Goal: Task Accomplishment & Management: Manage account settings

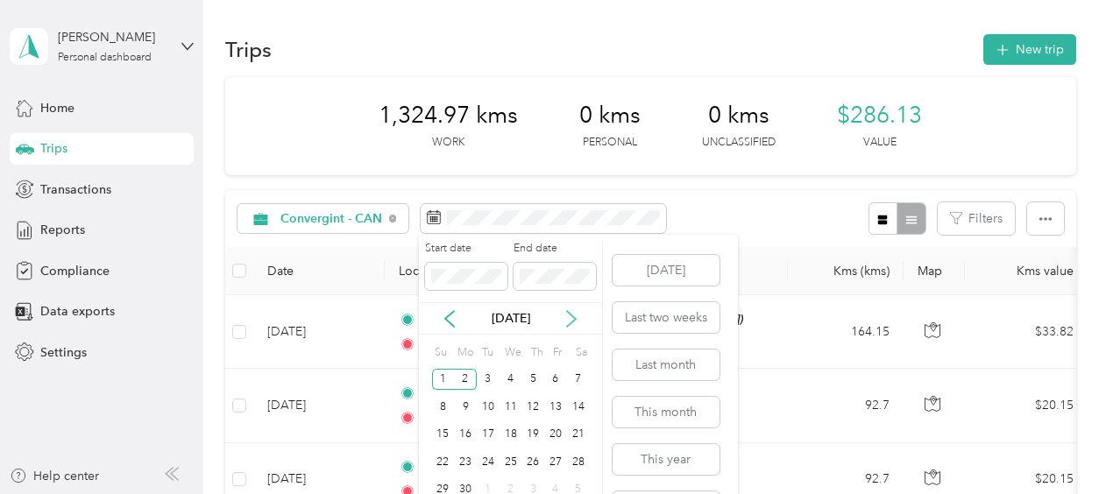
click at [572, 316] on icon at bounding box center [571, 319] width 18 height 18
click at [574, 312] on icon at bounding box center [571, 319] width 18 height 18
click at [571, 315] on icon at bounding box center [571, 319] width 9 height 16
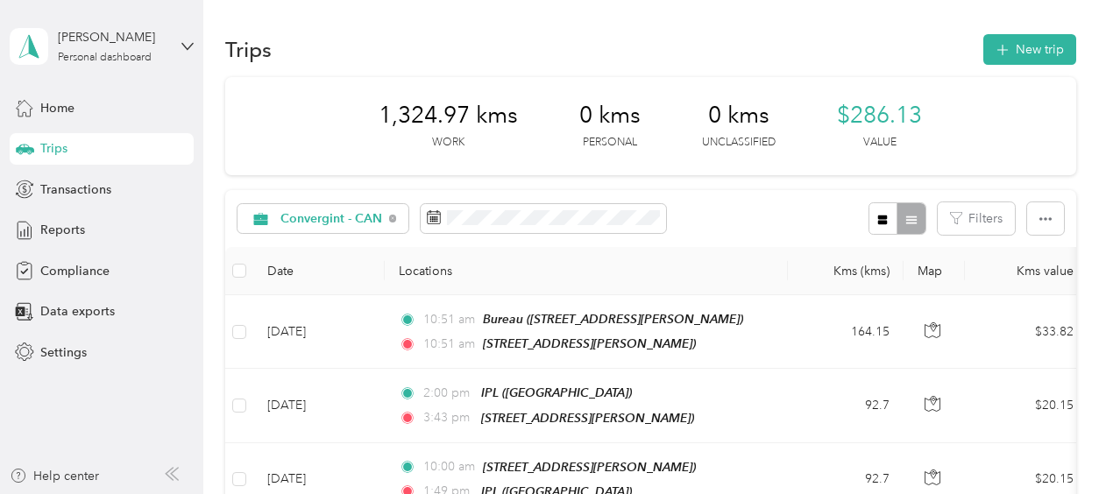
click at [766, 219] on div "Convergint - CAN Filters" at bounding box center [650, 218] width 851 height 57
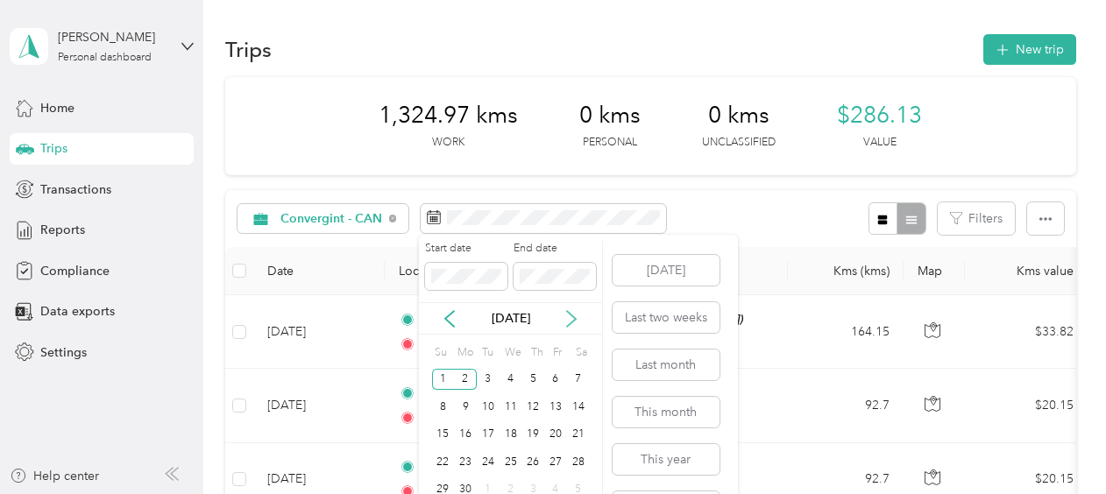
click at [573, 314] on icon at bounding box center [571, 319] width 18 height 18
click at [575, 314] on icon at bounding box center [571, 319] width 18 height 18
click at [657, 269] on button "[DATE]" at bounding box center [665, 270] width 107 height 31
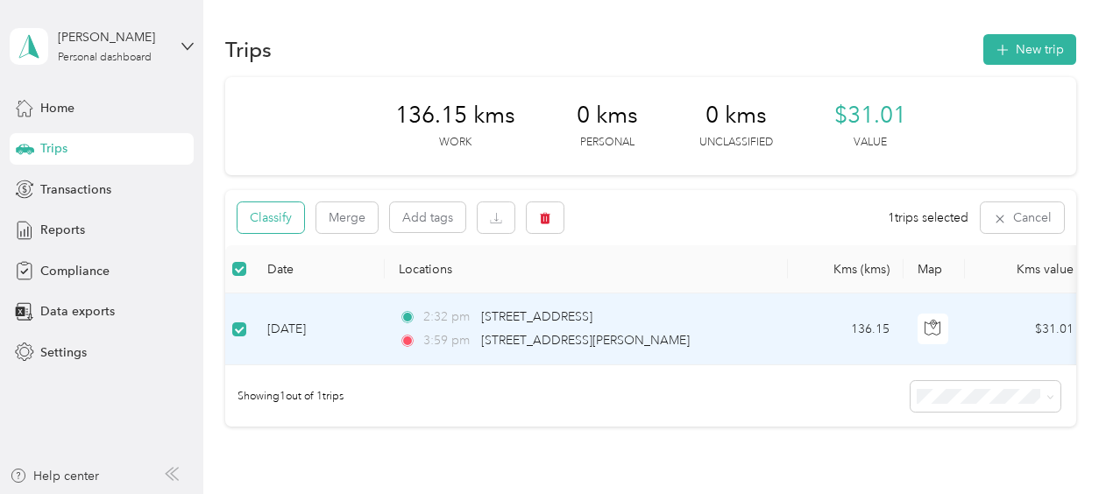
click at [292, 219] on button "Classify" at bounding box center [270, 217] width 67 height 31
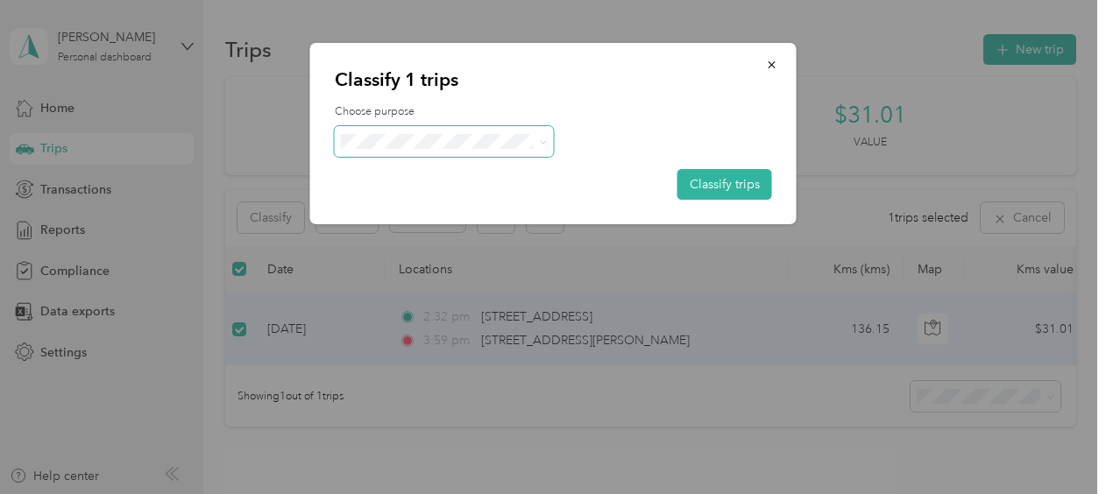
click at [543, 140] on icon at bounding box center [543, 142] width 8 height 8
click at [470, 178] on span "Convergint - CAN" at bounding box center [459, 170] width 163 height 18
click at [696, 190] on button "Classify trips" at bounding box center [724, 184] width 95 height 31
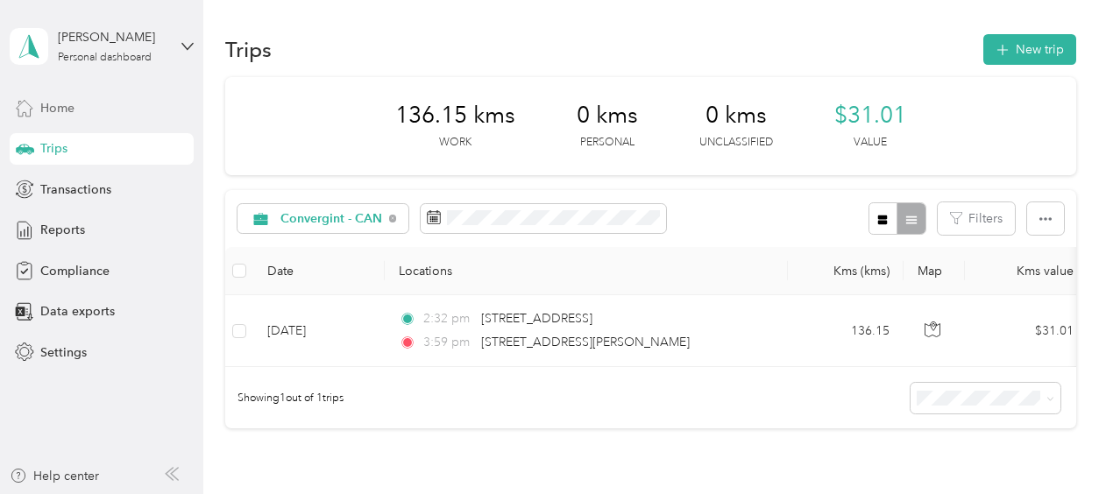
click at [62, 107] on span "Home" at bounding box center [57, 108] width 34 height 18
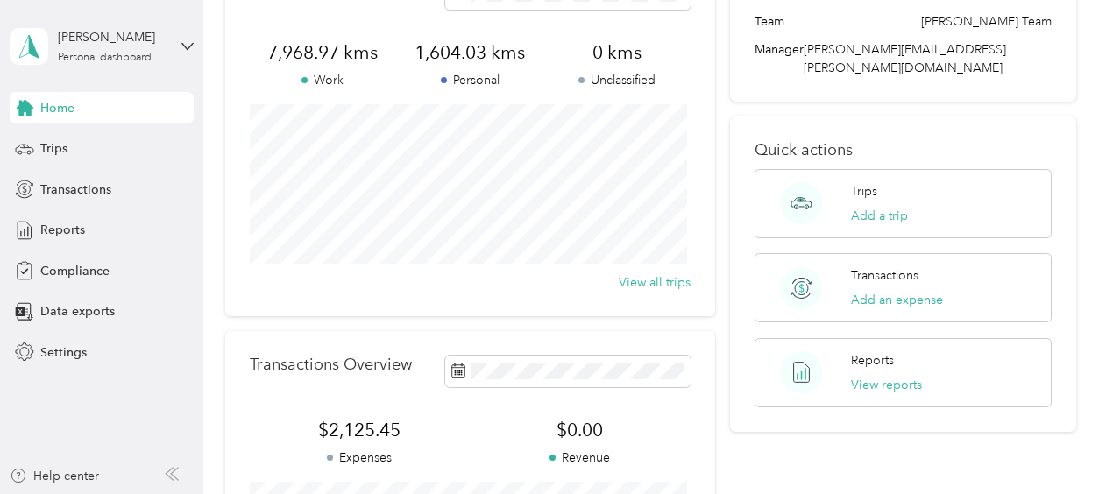
scroll to position [88, 0]
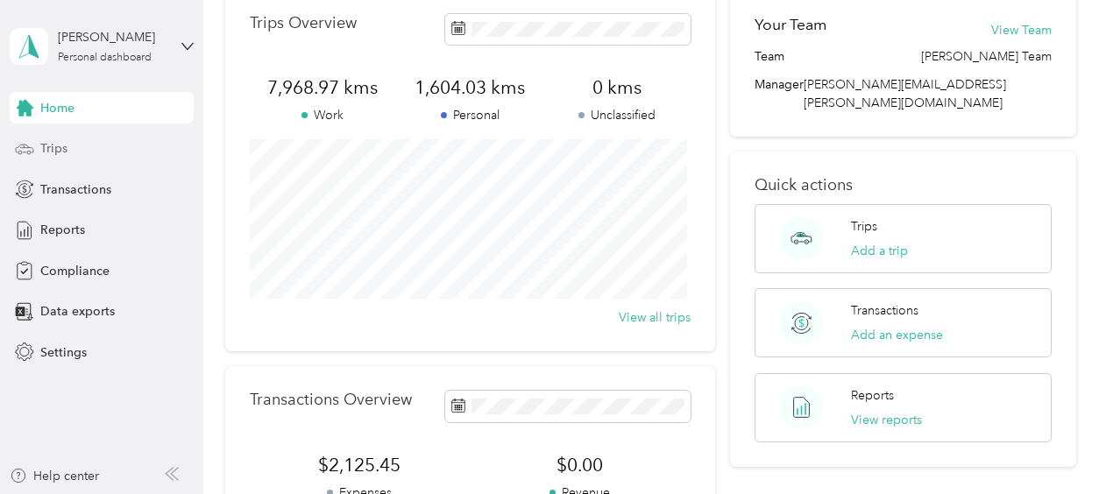
click at [39, 147] on div "Trips" at bounding box center [102, 149] width 184 height 32
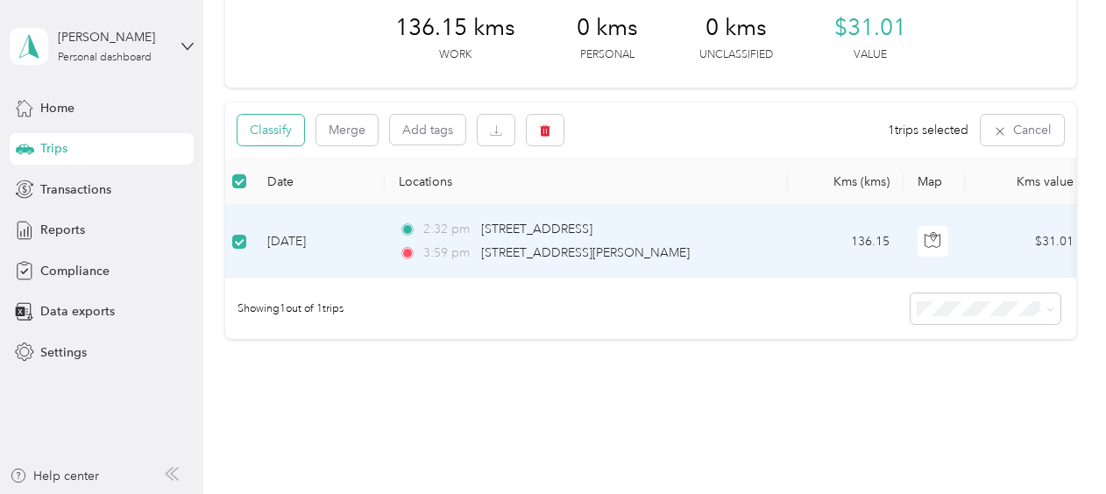
click at [264, 132] on button "Classify" at bounding box center [270, 130] width 67 height 31
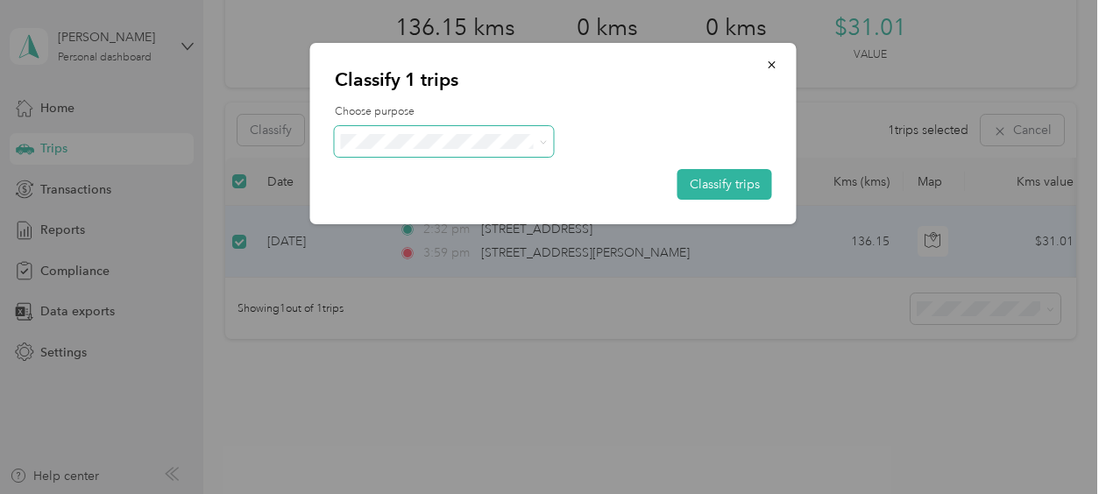
click at [544, 144] on icon at bounding box center [543, 142] width 8 height 8
click at [459, 174] on span "Convergint - CAN" at bounding box center [459, 174] width 163 height 18
click at [696, 186] on button "Classify trips" at bounding box center [724, 184] width 95 height 31
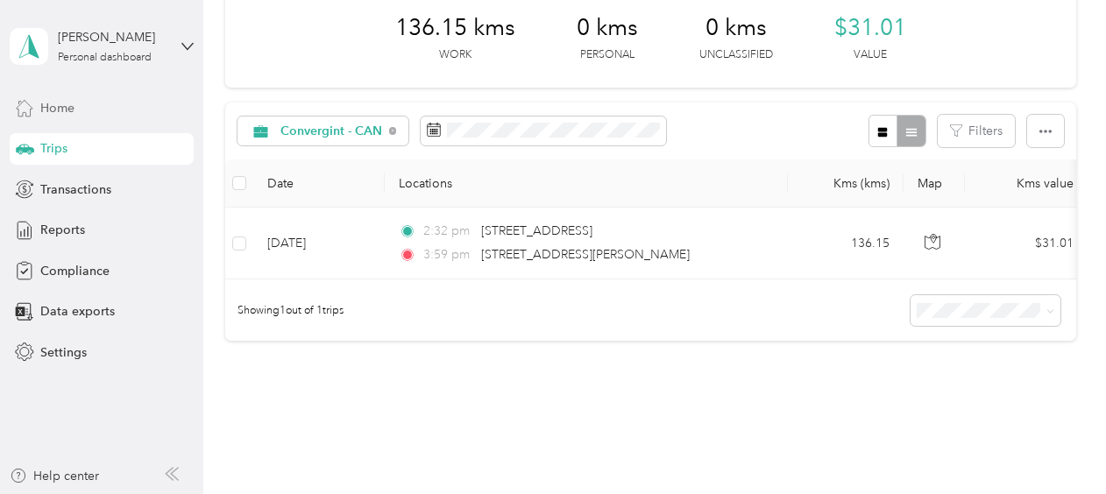
click at [49, 106] on span "Home" at bounding box center [57, 108] width 34 height 18
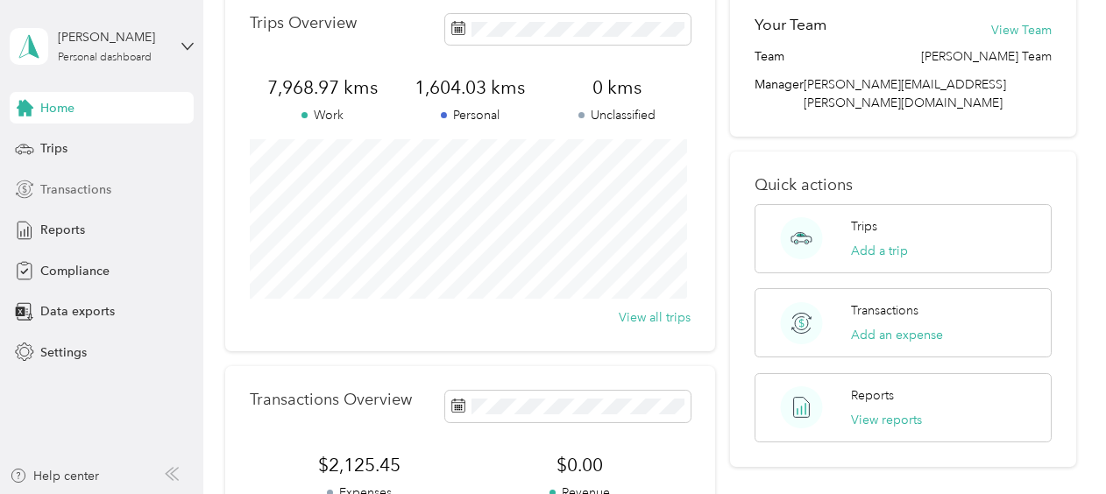
click at [74, 189] on span "Transactions" at bounding box center [75, 189] width 71 height 18
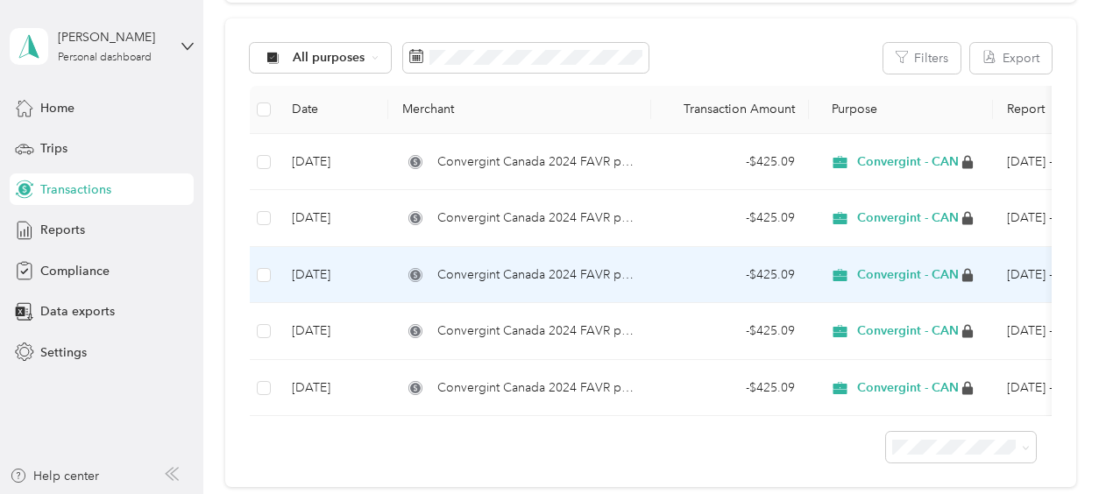
scroll to position [88, 0]
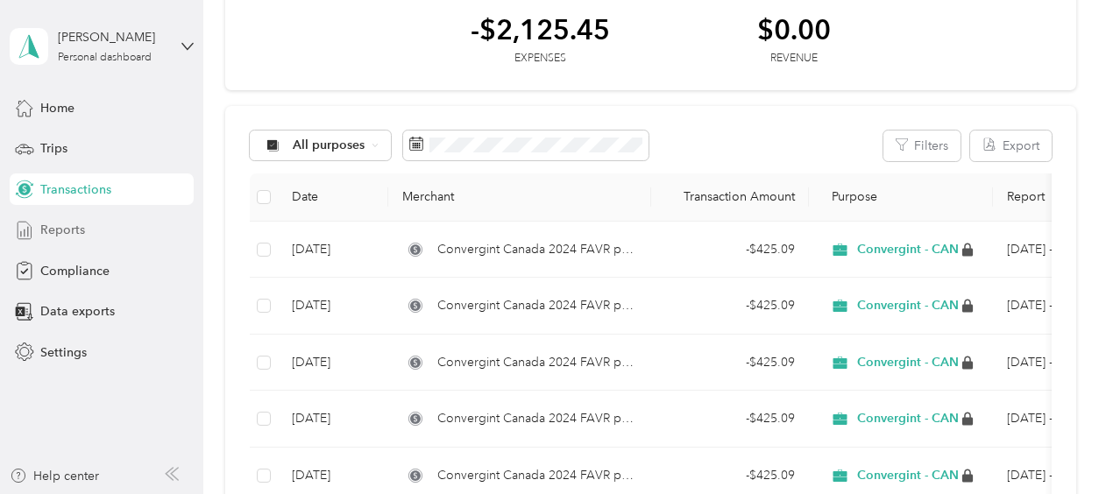
click at [62, 229] on span "Reports" at bounding box center [62, 230] width 45 height 18
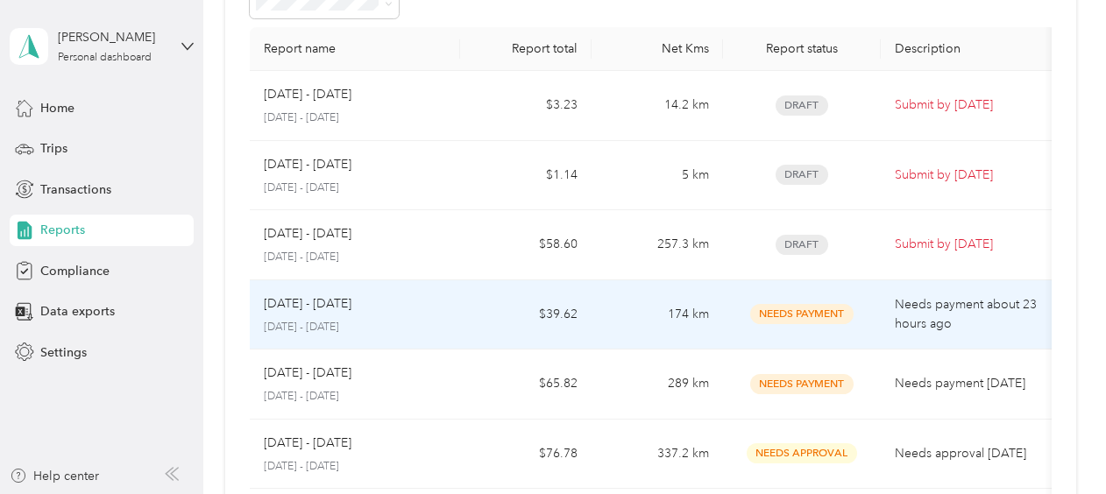
scroll to position [88, 0]
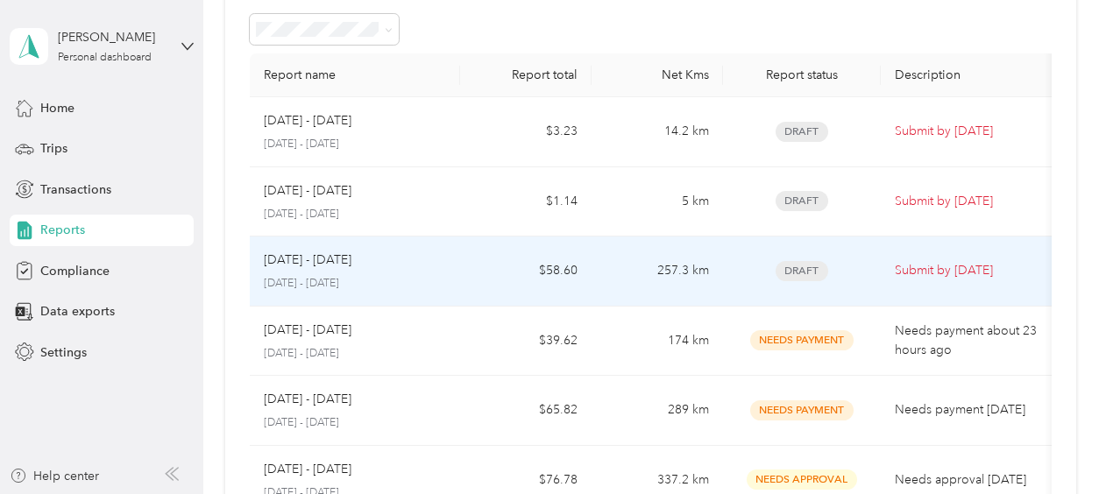
click at [803, 270] on span "Draft" at bounding box center [801, 271] width 53 height 20
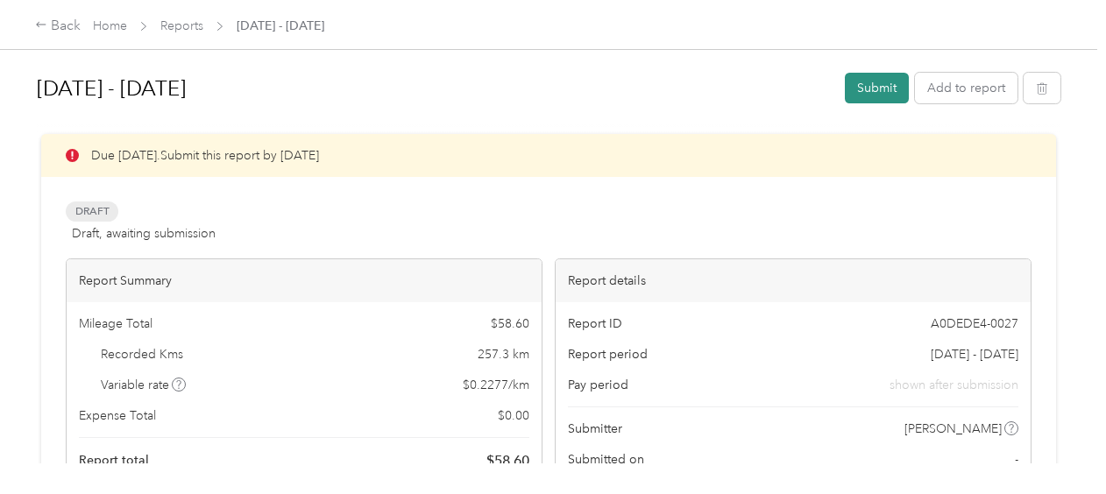
click at [864, 85] on button "Submit" at bounding box center [877, 88] width 64 height 31
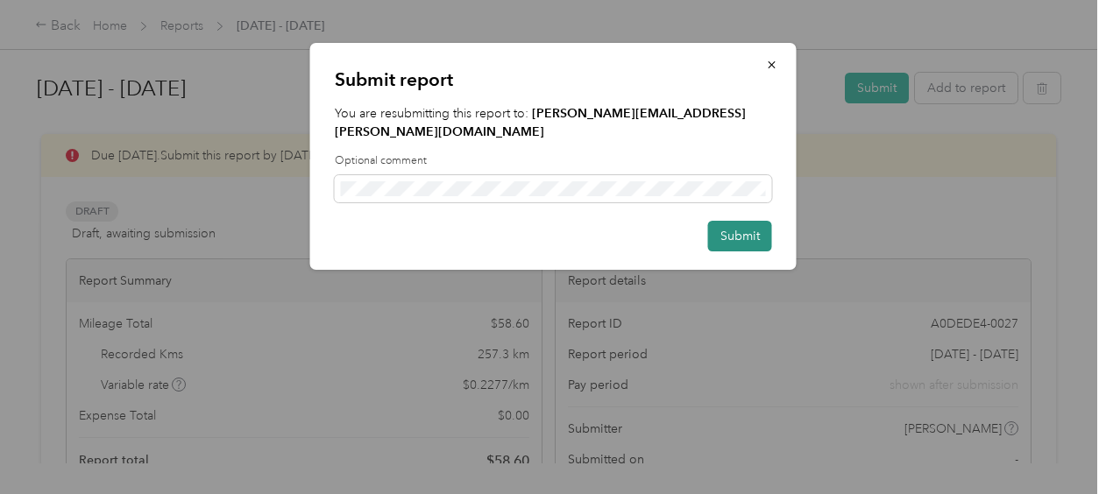
click at [735, 223] on button "Submit" at bounding box center [740, 236] width 64 height 31
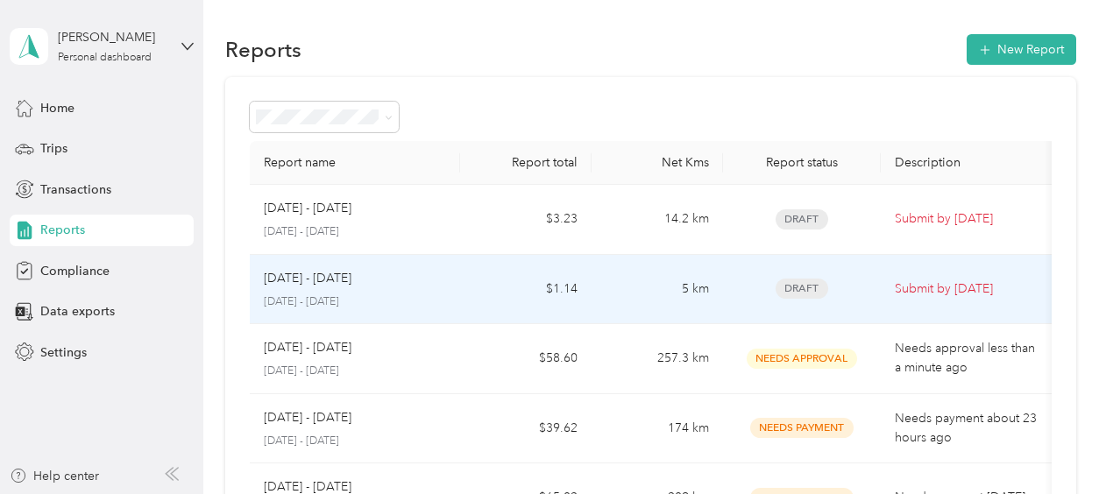
click at [807, 287] on span "Draft" at bounding box center [801, 289] width 53 height 20
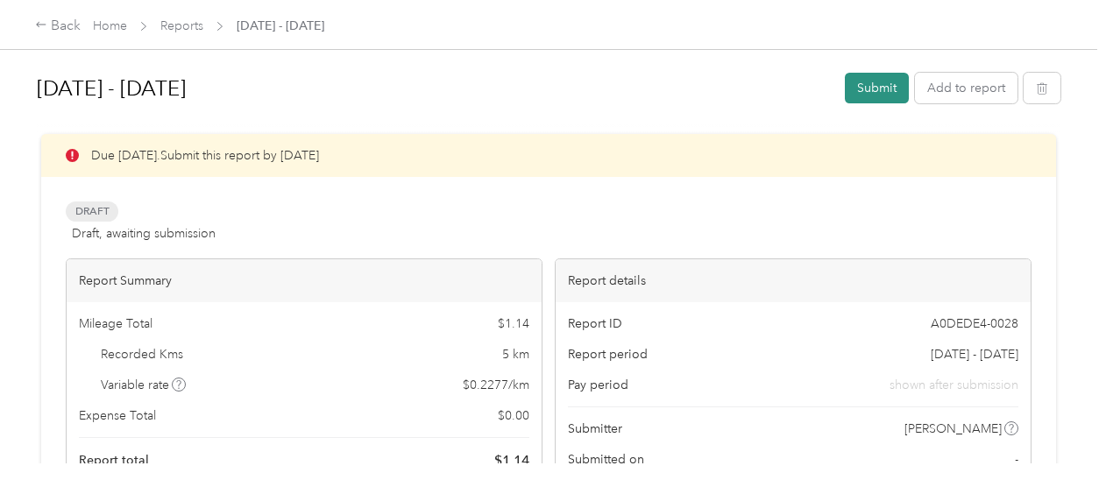
click at [863, 87] on button "Submit" at bounding box center [877, 88] width 64 height 31
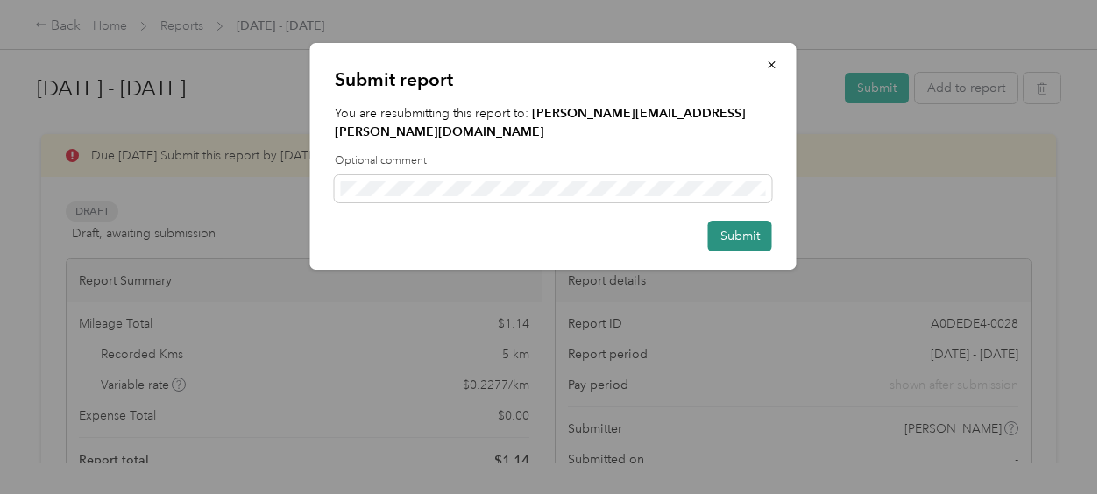
click at [766, 221] on button "Submit" at bounding box center [740, 236] width 64 height 31
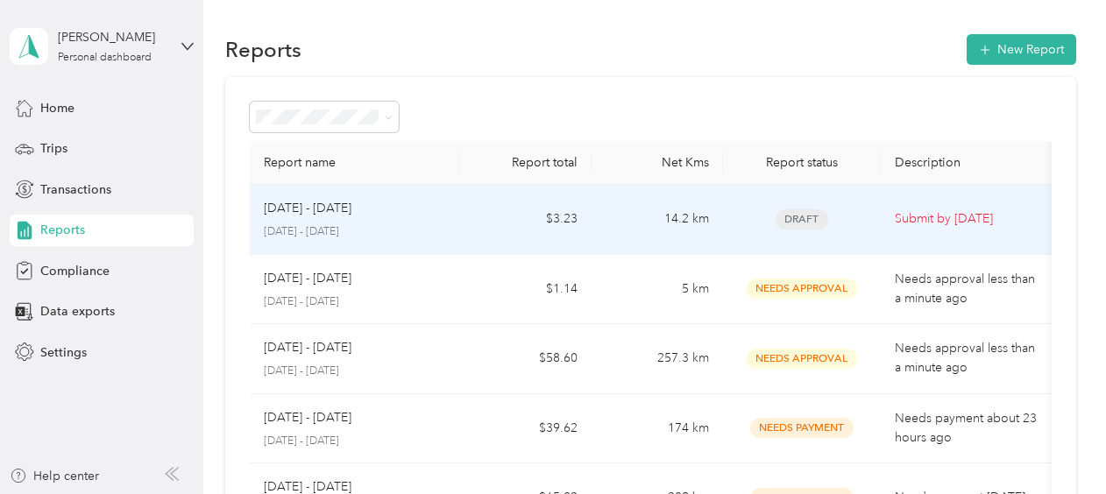
click at [806, 217] on span "Draft" at bounding box center [801, 219] width 53 height 20
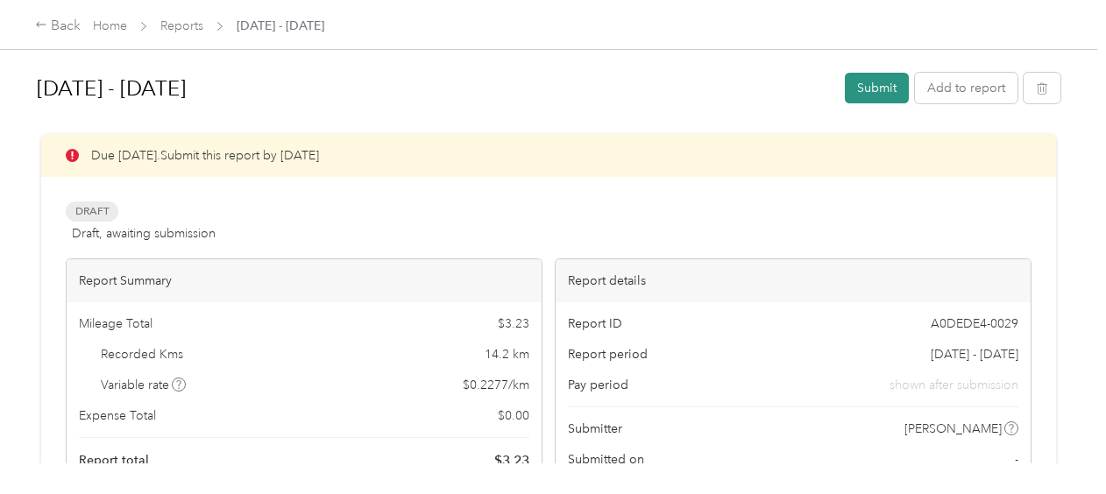
click at [889, 87] on button "Submit" at bounding box center [877, 88] width 64 height 31
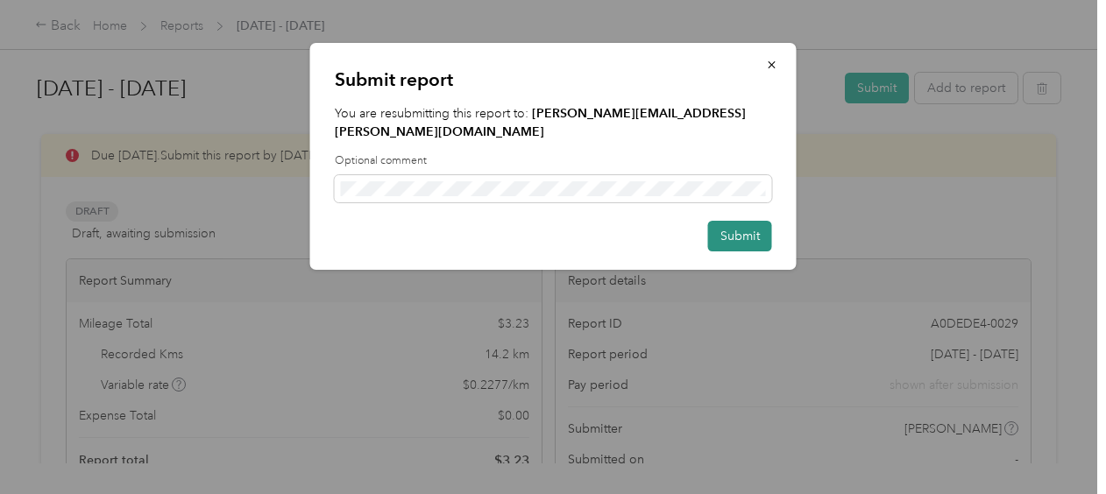
click at [714, 222] on button "Submit" at bounding box center [740, 236] width 64 height 31
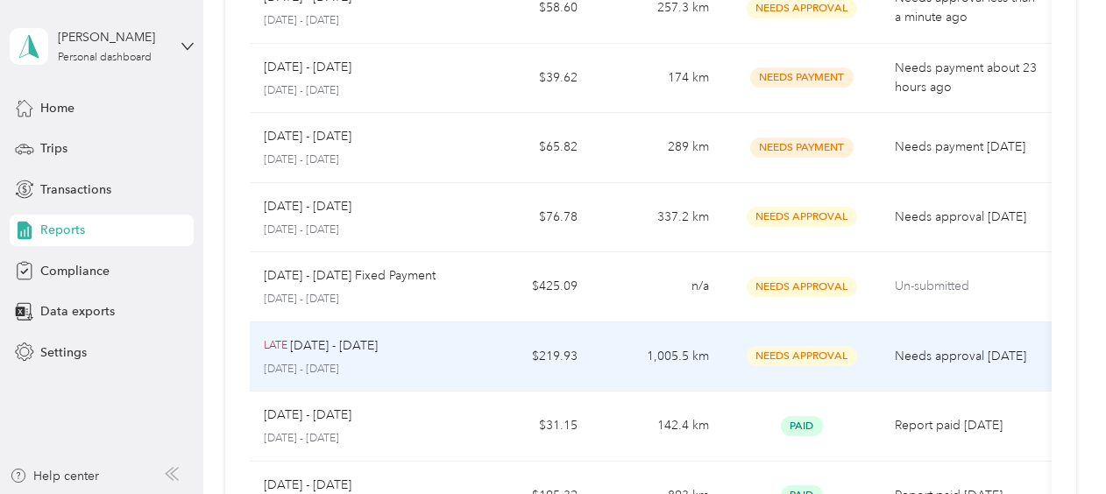
scroll to position [175, 0]
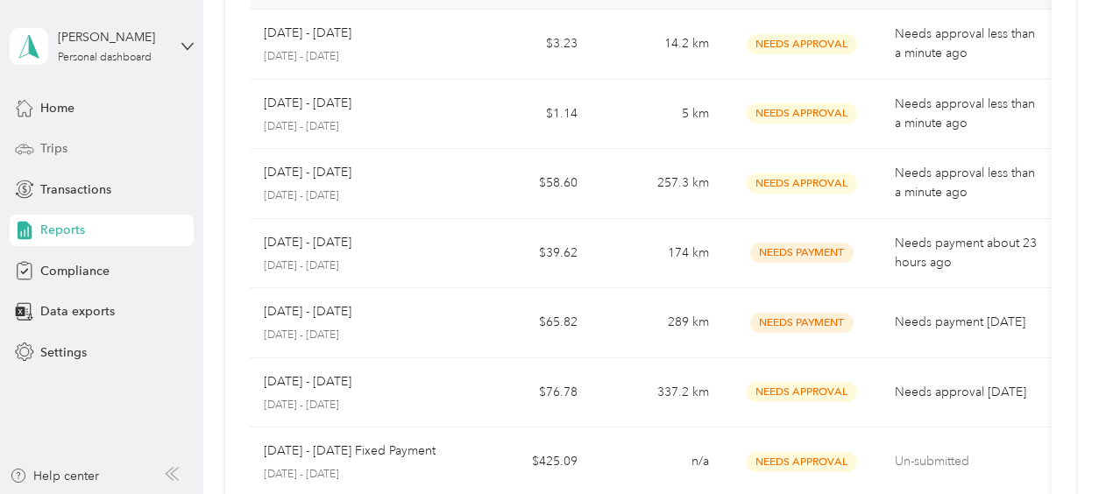
click at [77, 138] on div "Trips" at bounding box center [102, 149] width 184 height 32
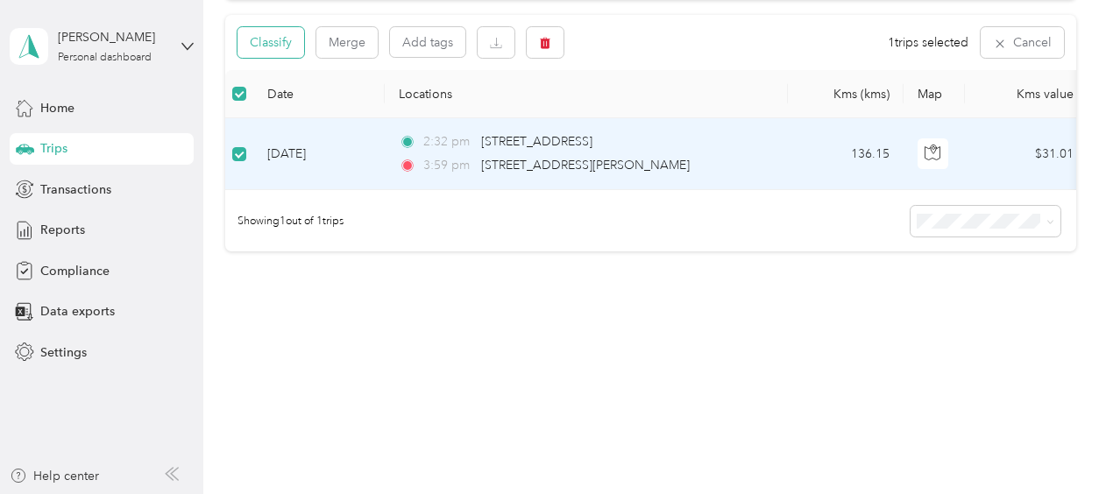
click at [282, 45] on button "Classify" at bounding box center [270, 42] width 67 height 31
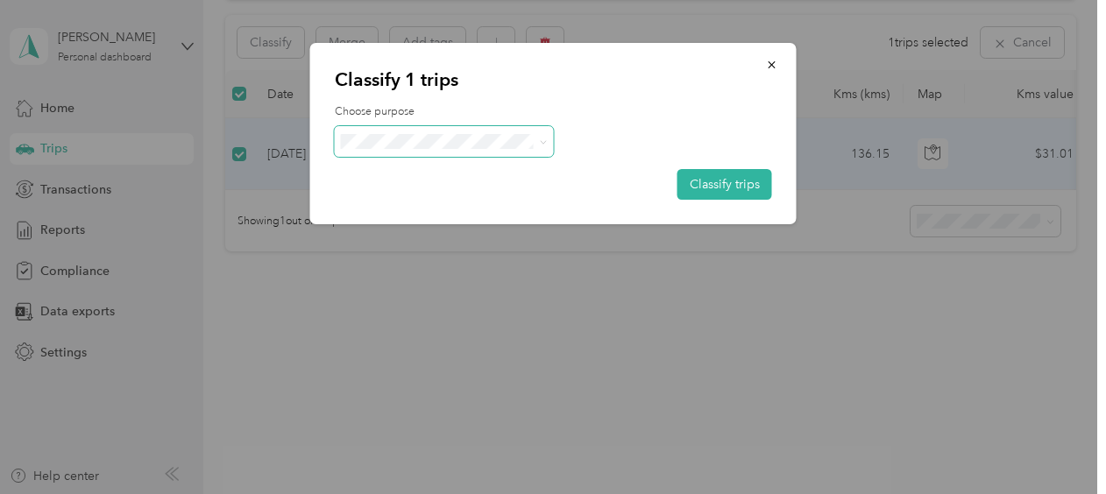
click at [545, 136] on span at bounding box center [543, 141] width 8 height 15
click at [542, 143] on icon at bounding box center [543, 142] width 8 height 8
click at [471, 170] on span "Convergint - CAN" at bounding box center [459, 174] width 163 height 18
click at [730, 184] on button "Classify trips" at bounding box center [724, 184] width 95 height 31
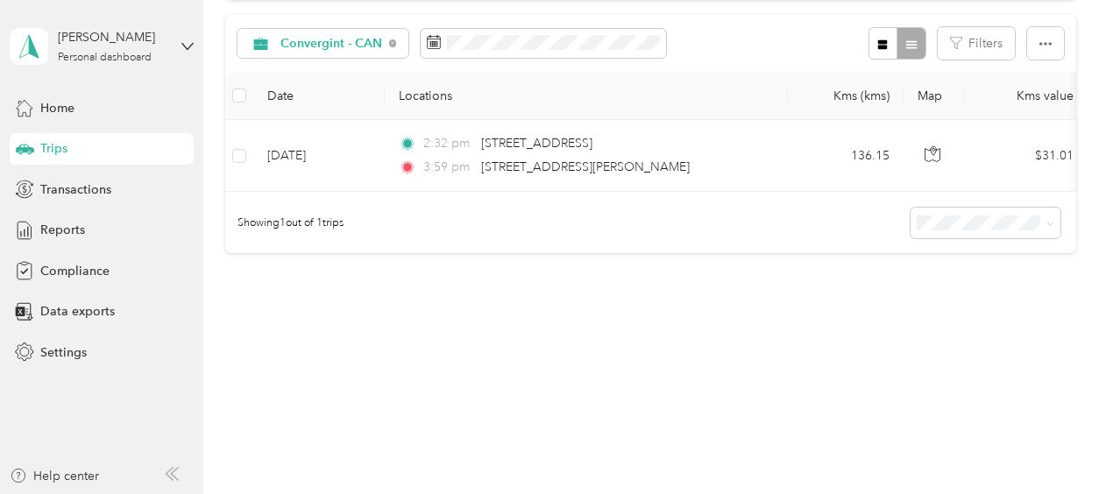
click at [1036, 272] on li "25 per load" at bounding box center [981, 267] width 150 height 31
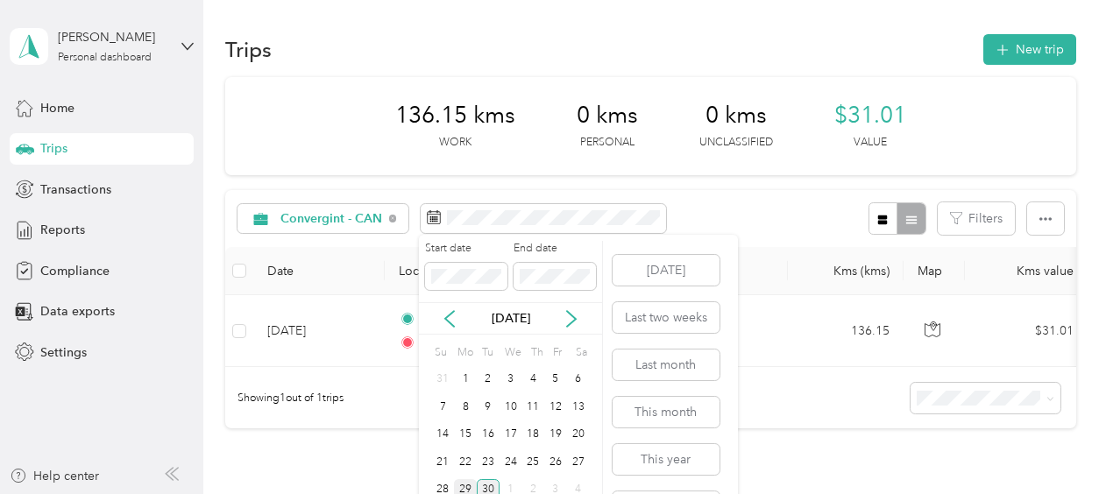
click at [464, 485] on div "29" at bounding box center [465, 490] width 23 height 22
drag, startPoint x: 654, startPoint y: 366, endPoint x: 664, endPoint y: 363, distance: 11.1
click at [657, 366] on button "Last month" at bounding box center [665, 365] width 107 height 31
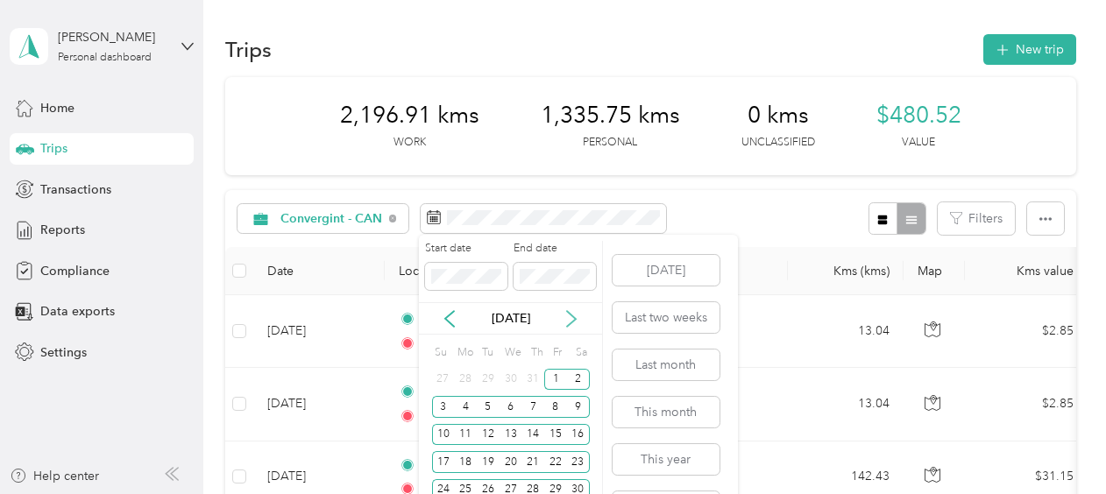
click at [573, 315] on icon at bounding box center [571, 319] width 18 height 18
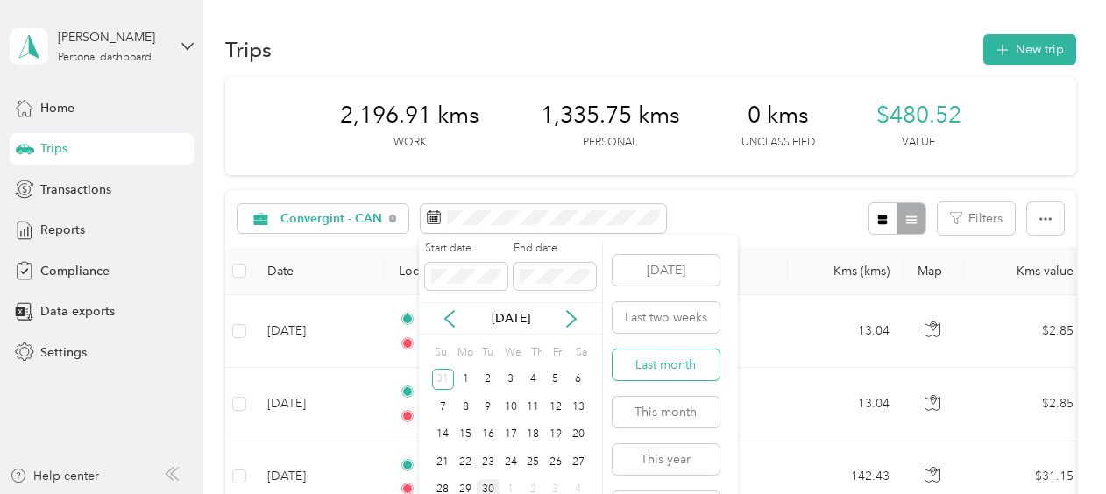
click at [686, 364] on button "Last month" at bounding box center [665, 365] width 107 height 31
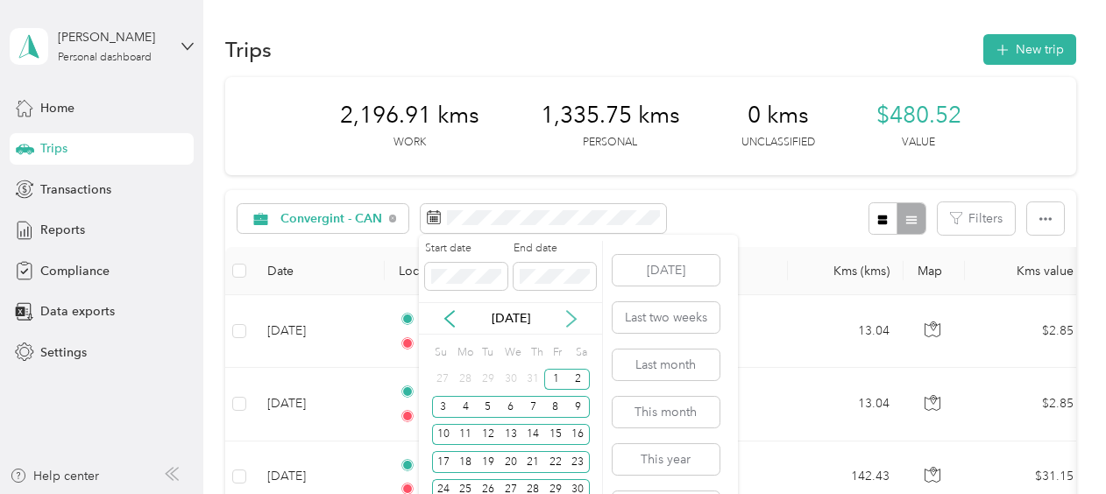
click at [576, 318] on icon at bounding box center [571, 319] width 9 height 16
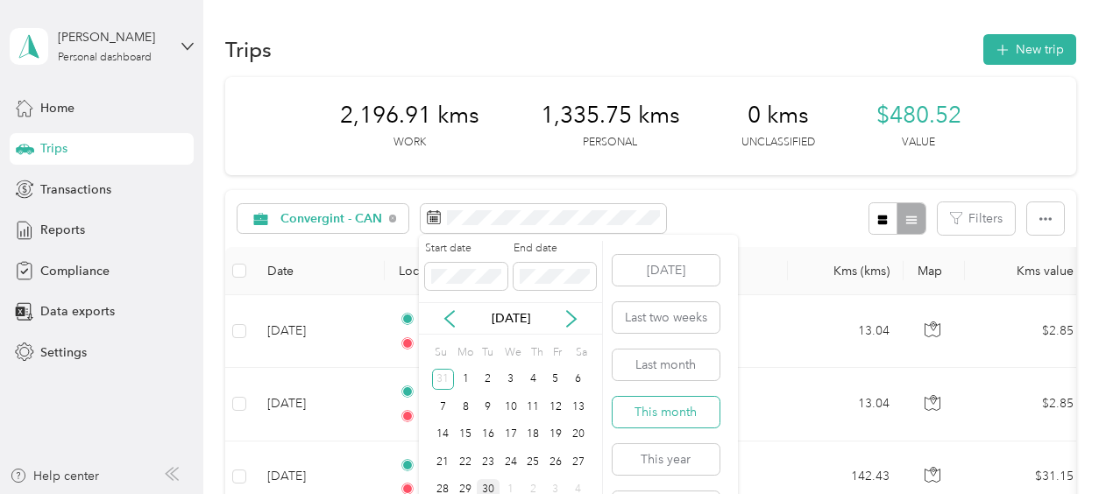
click at [665, 407] on button "This month" at bounding box center [665, 412] width 107 height 31
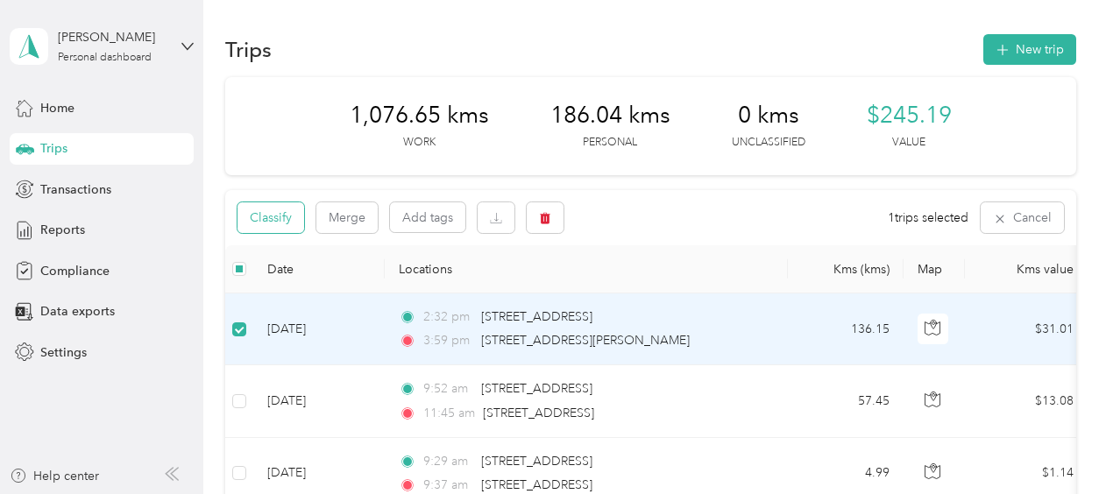
click at [282, 222] on button "Classify" at bounding box center [270, 217] width 67 height 31
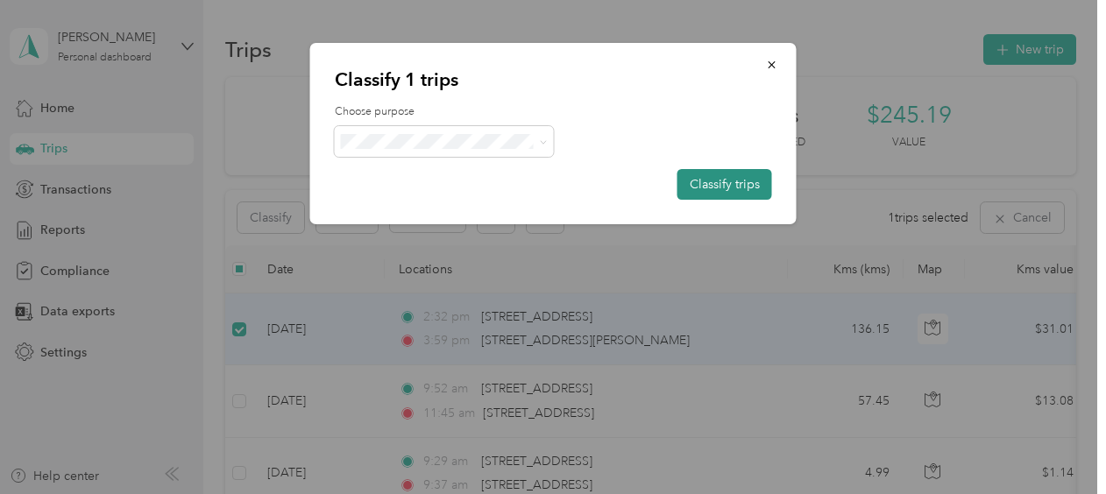
click at [722, 181] on button "Classify trips" at bounding box center [724, 184] width 95 height 31
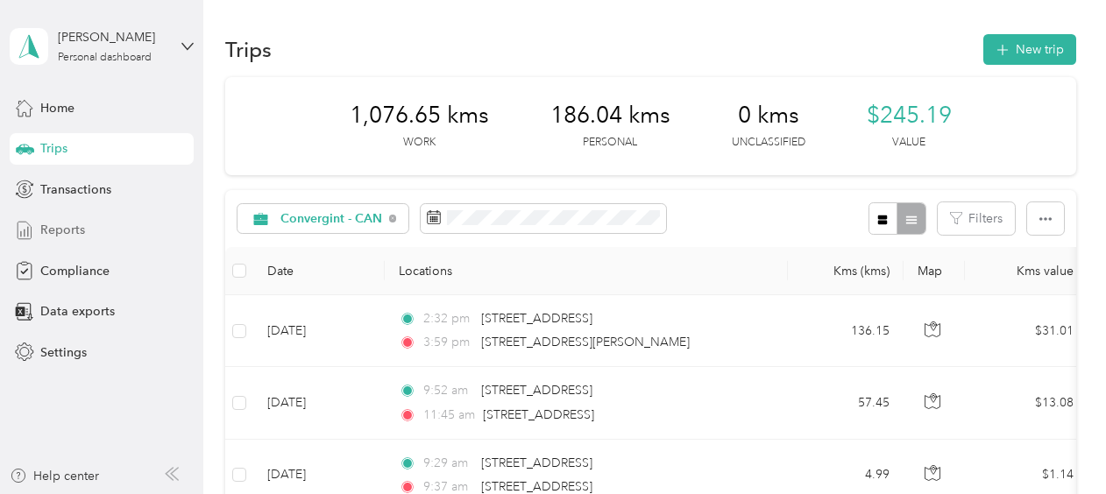
click at [56, 224] on span "Reports" at bounding box center [62, 230] width 45 height 18
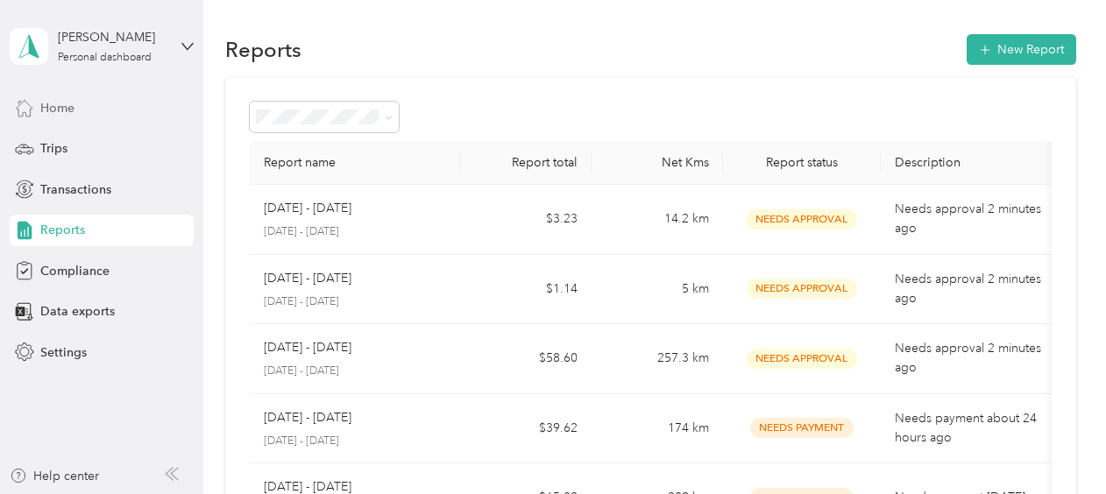
click at [50, 107] on span "Home" at bounding box center [57, 108] width 34 height 18
